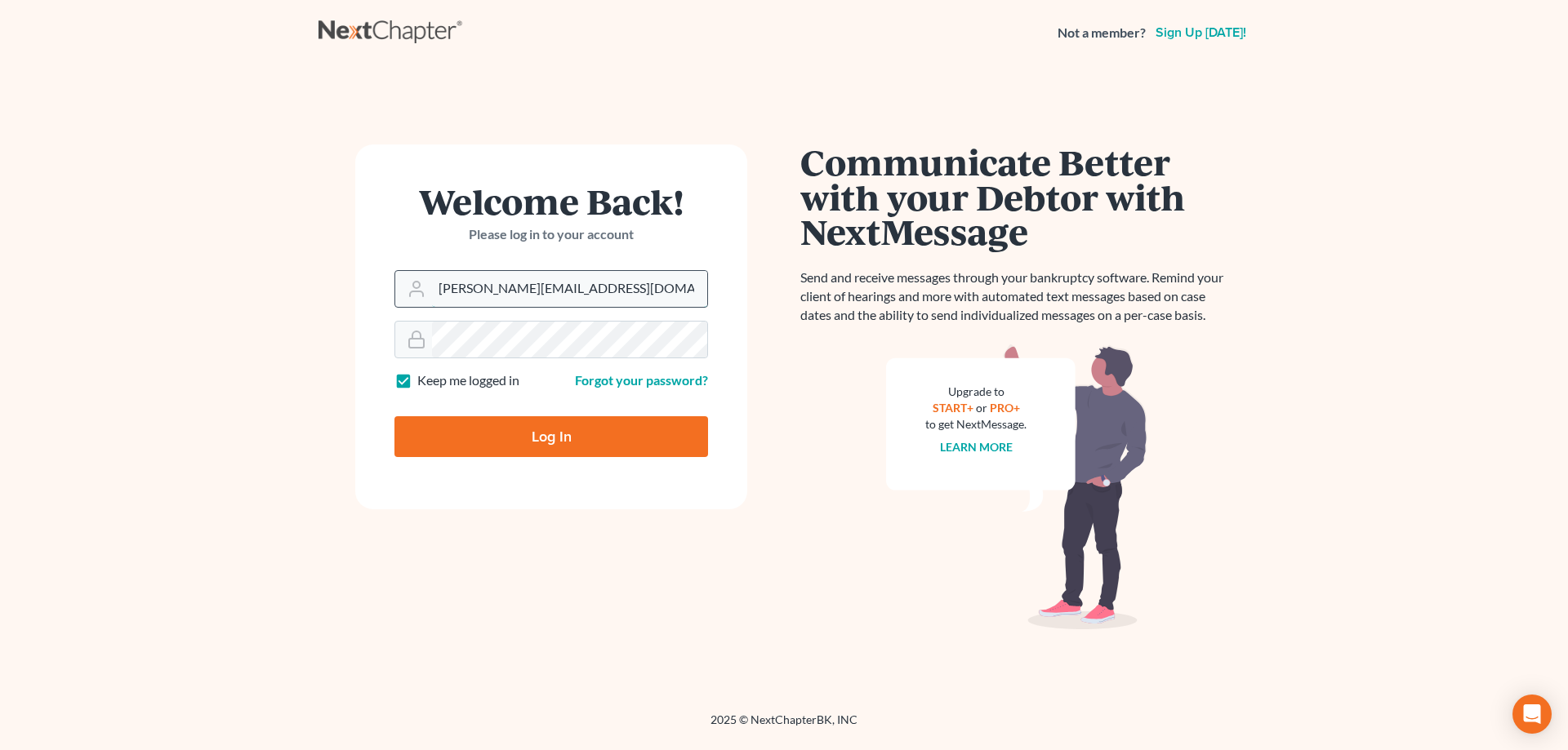
click at [517, 291] on input "[PERSON_NAME][EMAIL_ADDRESS][DOMAIN_NAME]" at bounding box center [569, 288] width 275 height 36
type input "[PERSON_NAME][EMAIL_ADDRESS][DOMAIN_NAME]"
click at [485, 443] on input "Log In" at bounding box center [551, 436] width 314 height 40
type input "Thinking..."
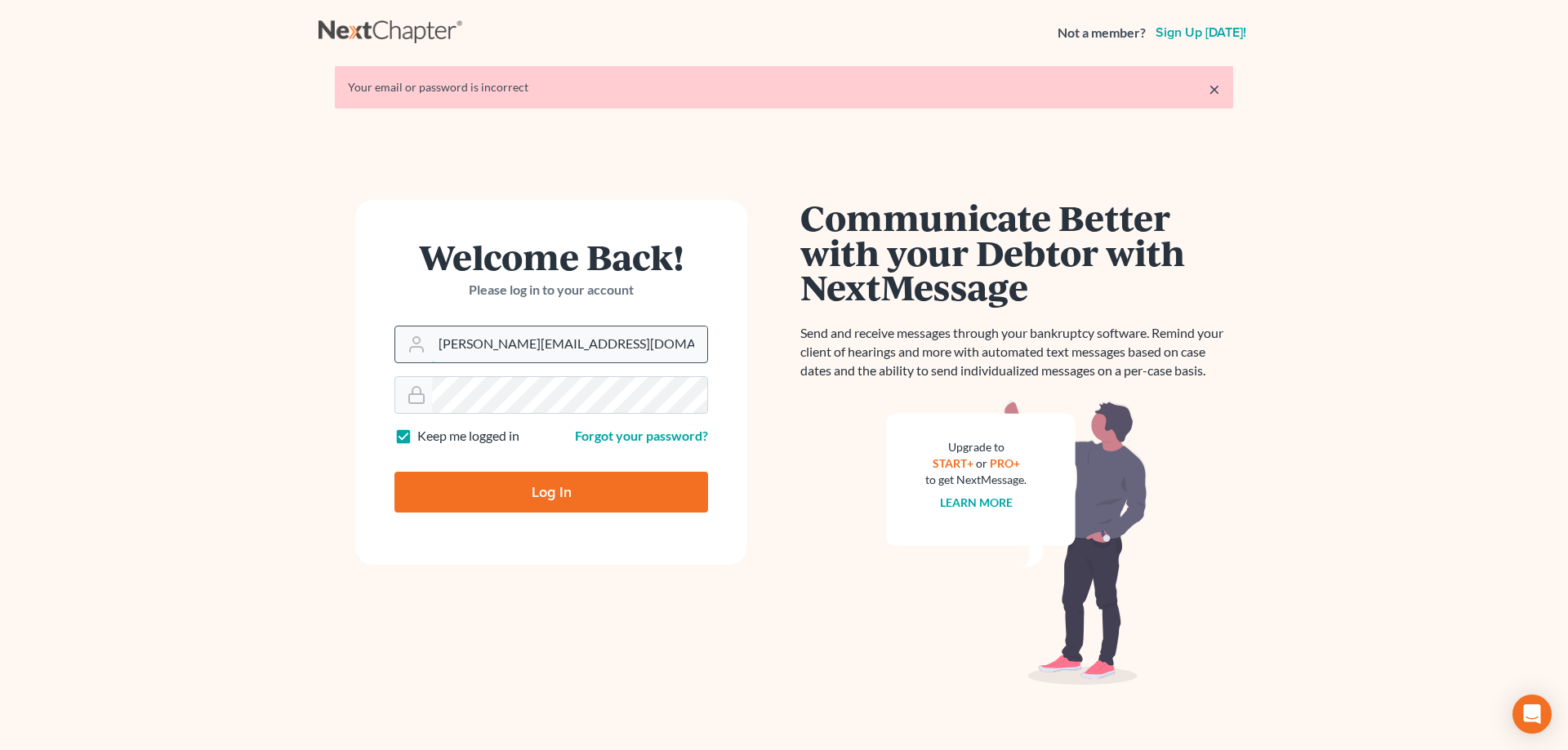
click at [576, 347] on input "[PERSON_NAME][EMAIL_ADDRESS][DOMAIN_NAME]" at bounding box center [569, 344] width 275 height 36
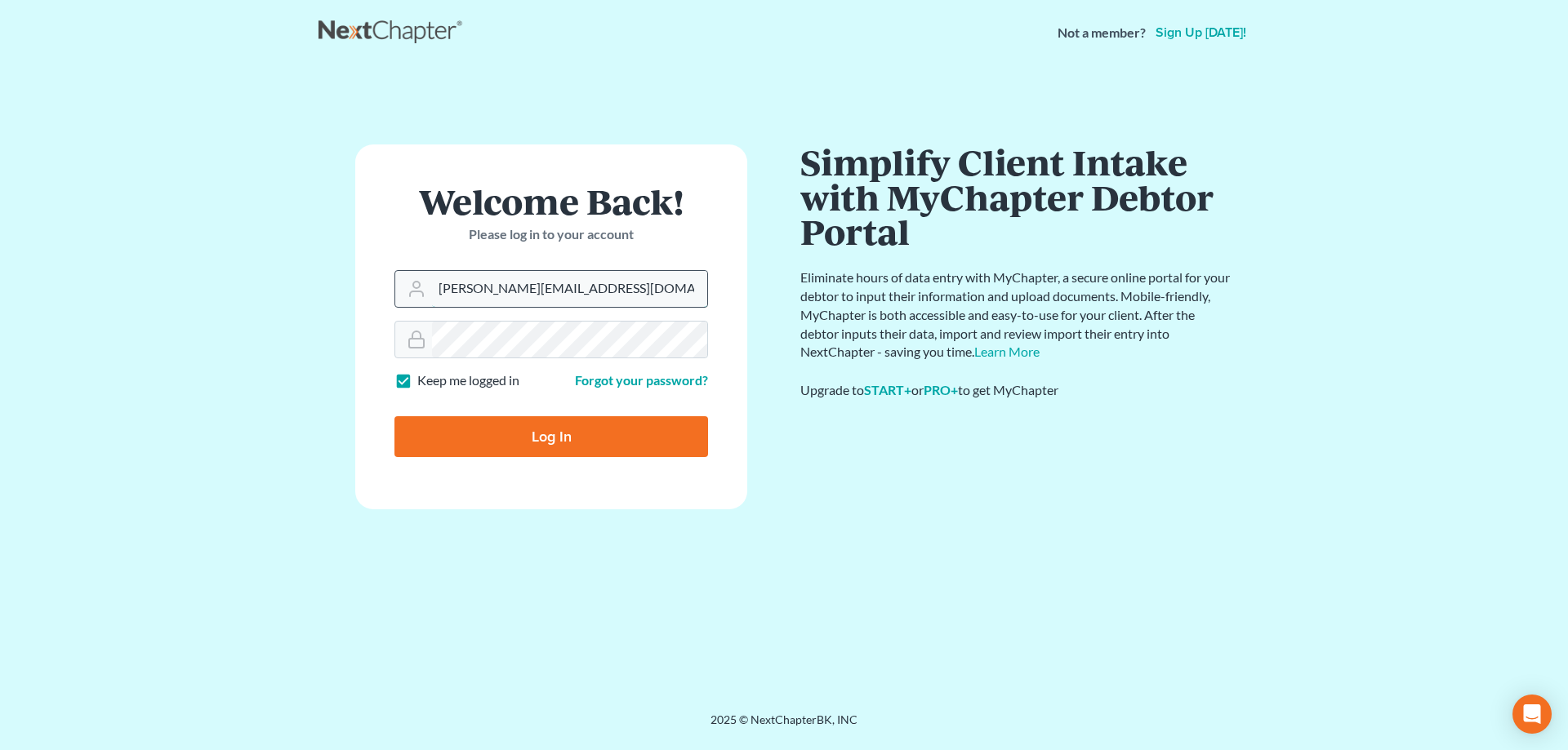
type input "[PERSON_NAME][EMAIL_ADDRESS][DOMAIN_NAME]"
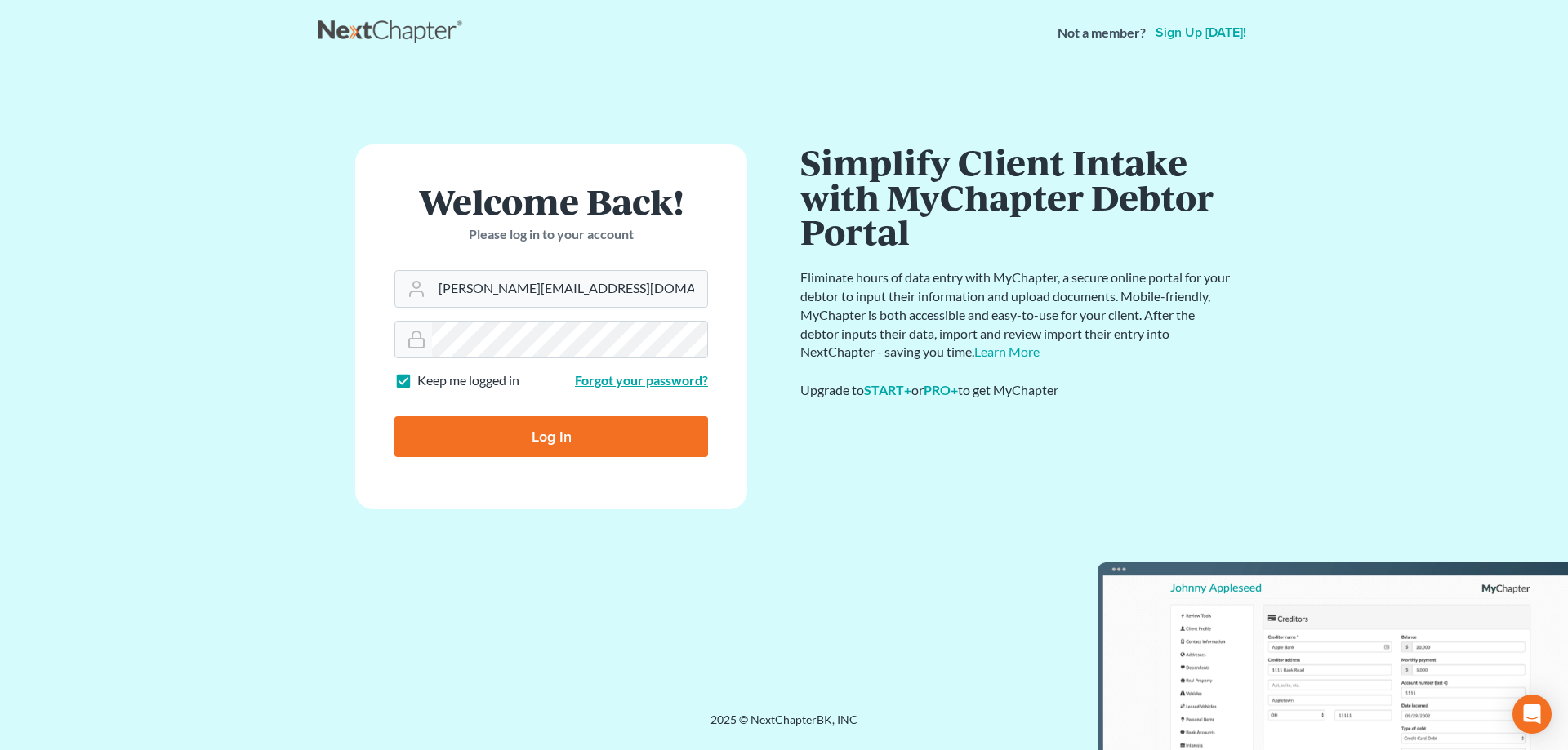
click at [640, 382] on link "Forgot your password?" at bounding box center [641, 380] width 133 height 15
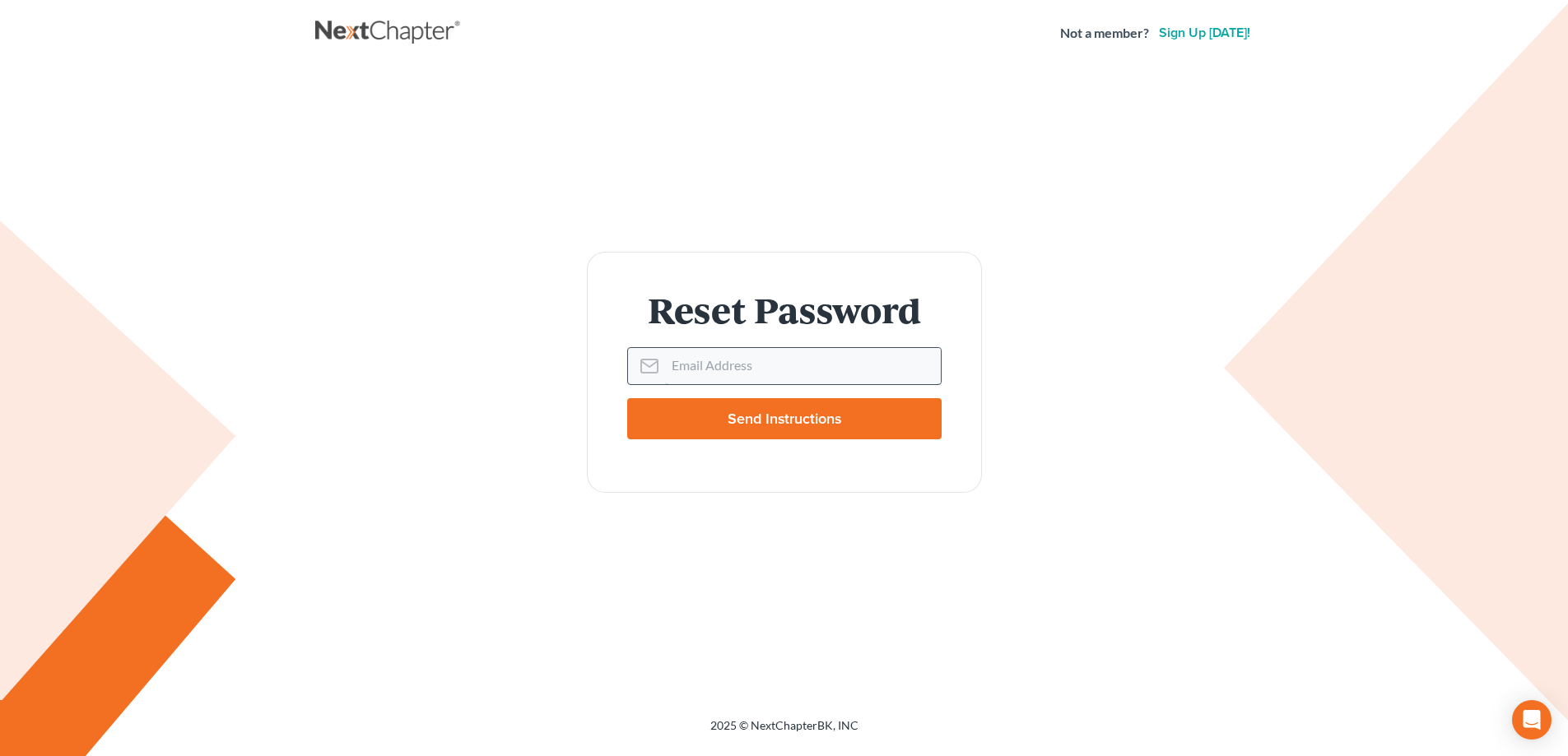
click at [676, 366] on input "Email Address" at bounding box center [803, 366] width 276 height 36
type input "[PERSON_NAME][EMAIL_ADDRESS][DOMAIN_NAME]"
click at [731, 408] on input "Send Instructions" at bounding box center [784, 418] width 315 height 41
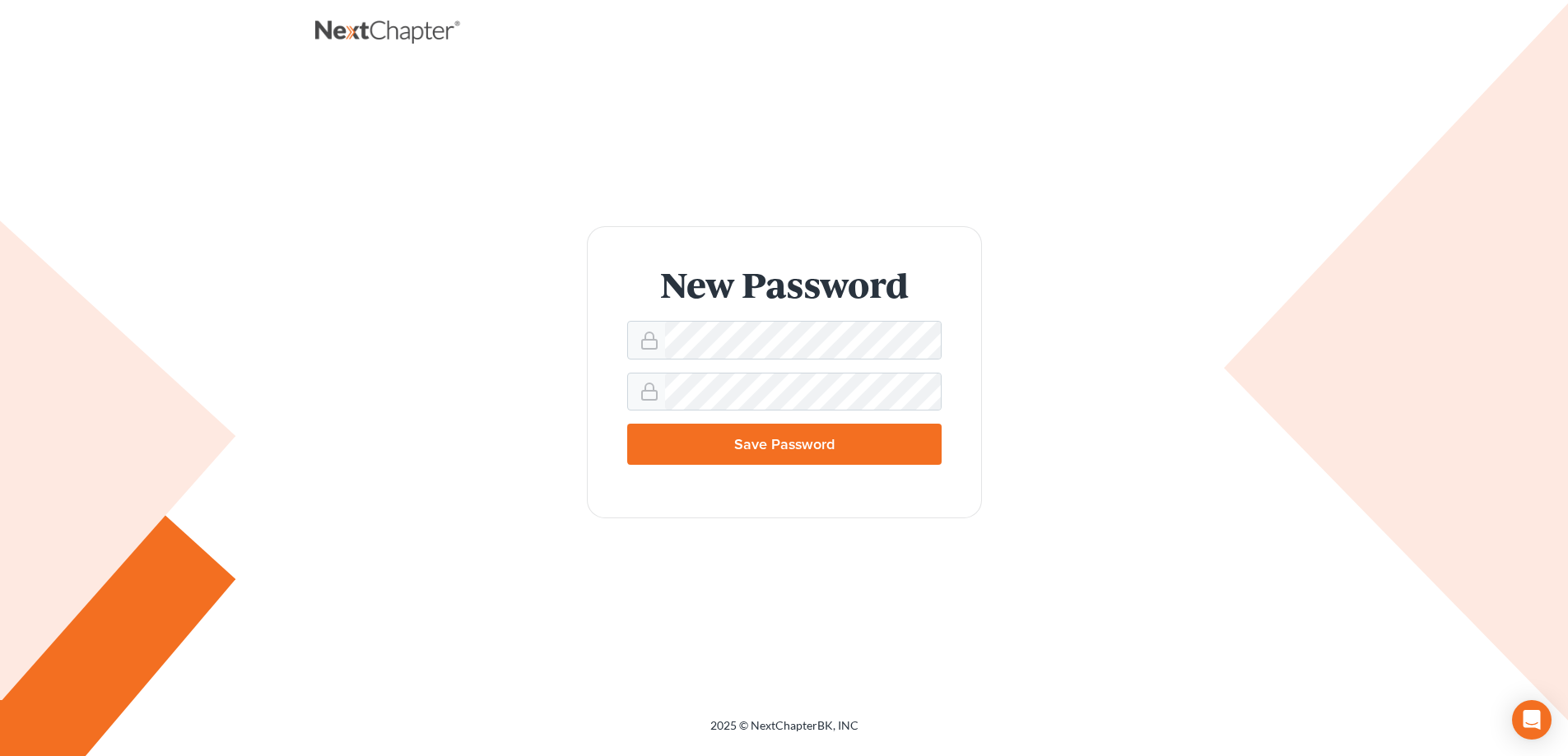
click at [702, 436] on input "Save Password" at bounding box center [784, 444] width 315 height 41
type input "Thinking..."
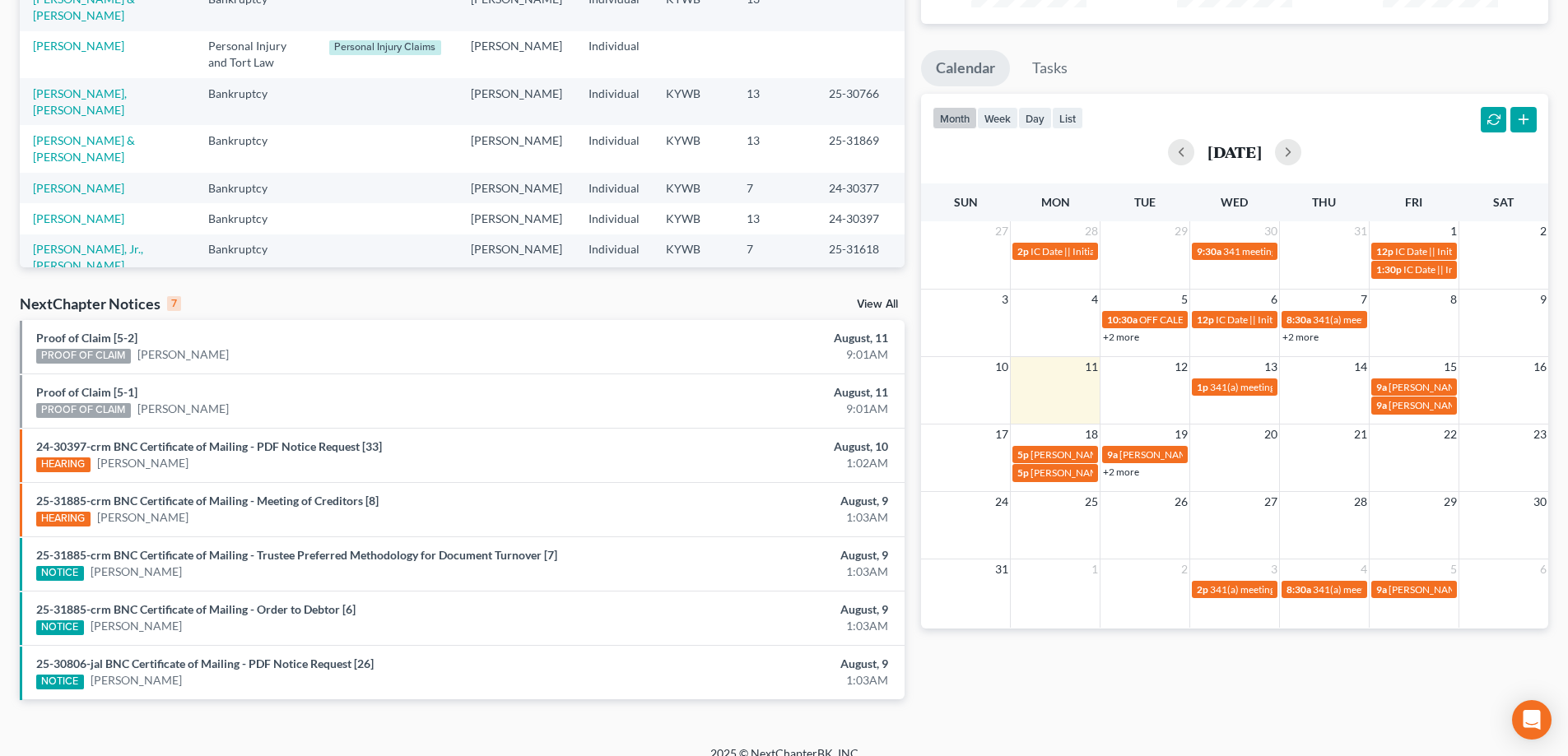
scroll to position [247, 0]
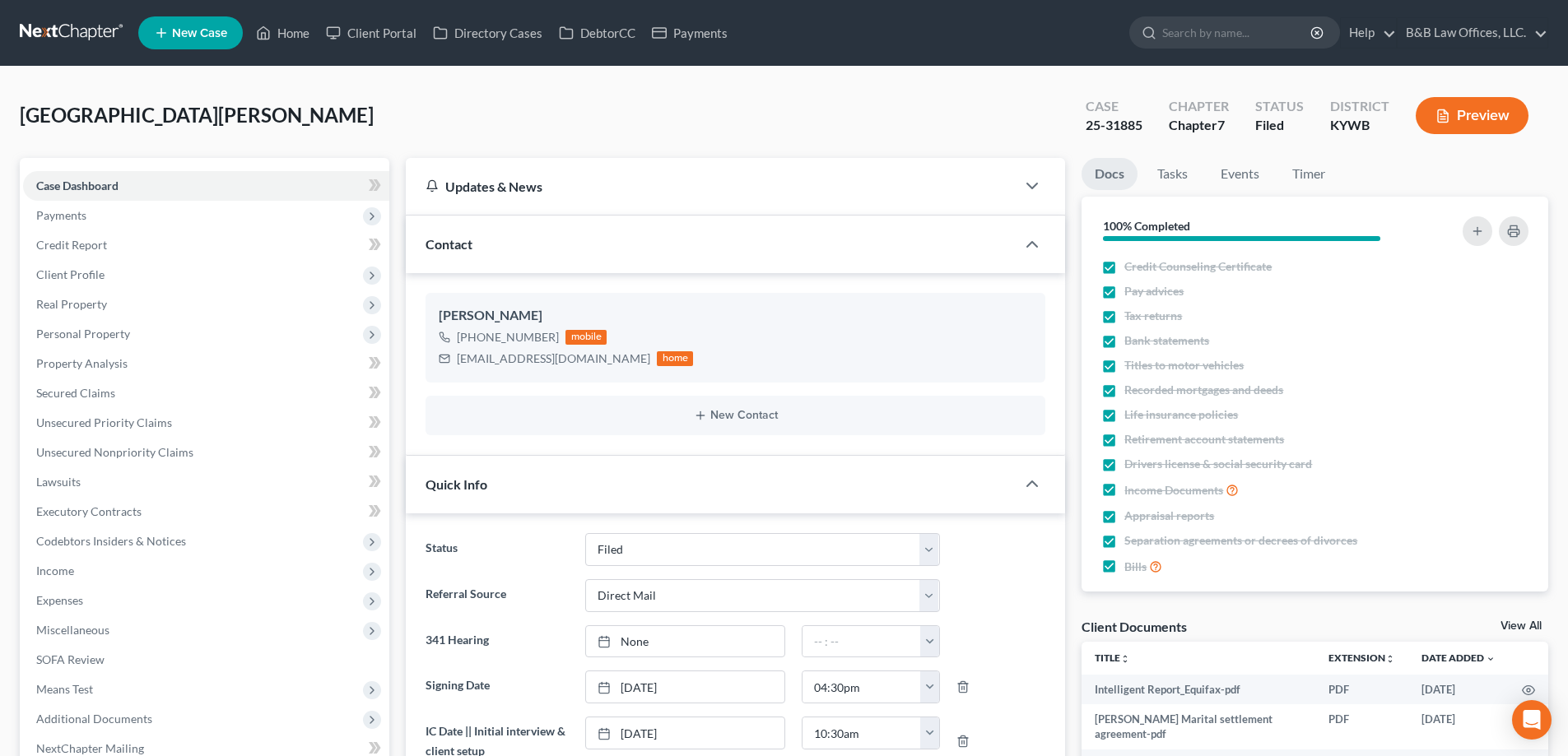
select select "6"
select select "2"
select select "0"
